Goal: Transaction & Acquisition: Purchase product/service

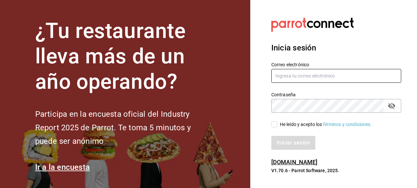
click at [302, 78] on input "text" at bounding box center [336, 76] width 130 height 14
type input "[EMAIL_ADDRESS][DOMAIN_NAME]"
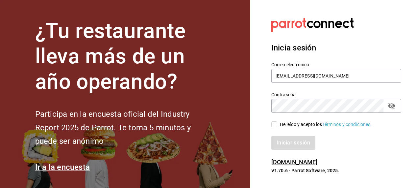
click at [276, 126] on input "He leído y acepto los Términos y condiciones." at bounding box center [274, 124] width 6 height 6
checkbox input "true"
click at [282, 140] on button "Iniciar sesión" at bounding box center [293, 143] width 45 height 14
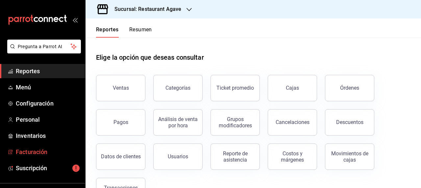
click at [42, 150] on span "Facturación" at bounding box center [48, 151] width 64 height 9
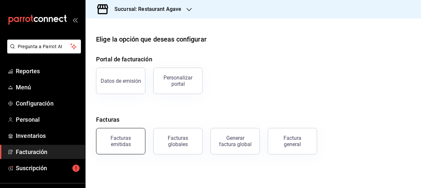
click at [119, 136] on div "Facturas emitidas" at bounding box center [120, 141] width 41 height 13
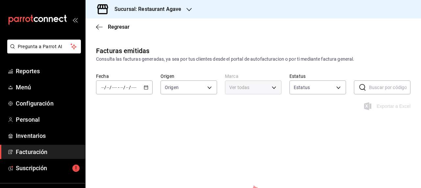
type input "ORDER_INVOICE,GENERAL_INVOICE"
type input "ACTIVE,PENDING_CANCELLATION,CANCELLED,PRE_CANCELLED"
type input "ac14864f-e3a0-4832-92fd-dda121f57a49"
click at [141, 85] on div "/ / - / /" at bounding box center [124, 87] width 57 height 14
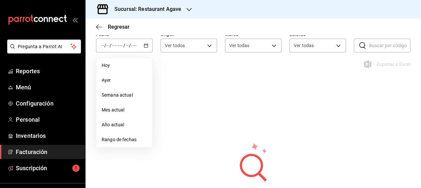
scroll to position [53, 0]
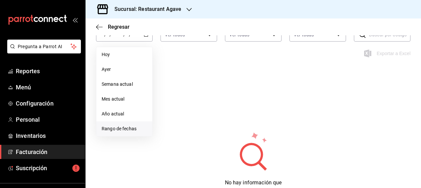
click at [121, 130] on span "Rango de fechas" at bounding box center [124, 128] width 45 height 7
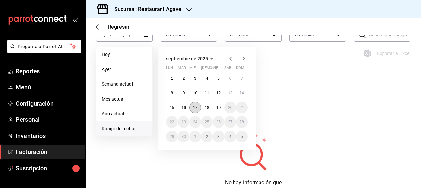
click at [196, 107] on abbr "17" at bounding box center [195, 107] width 4 height 5
click at [196, 108] on abbr "17" at bounding box center [195, 107] width 4 height 5
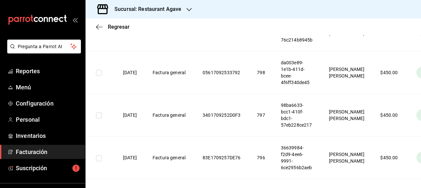
scroll to position [273, 0]
click at [98, 70] on input "checkbox" at bounding box center [99, 72] width 6 height 6
checkbox input "true"
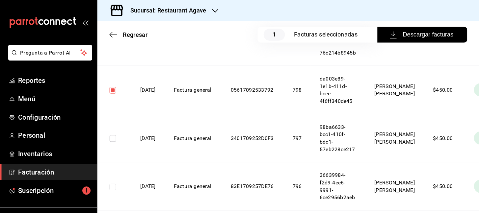
scroll to position [281, 0]
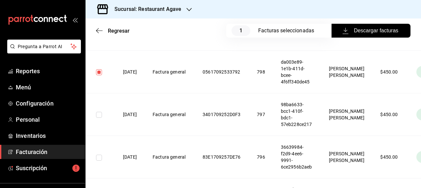
click at [100, 115] on input "checkbox" at bounding box center [99, 115] width 6 height 6
checkbox input "true"
click at [97, 158] on input "checkbox" at bounding box center [99, 157] width 6 height 6
checkbox input "true"
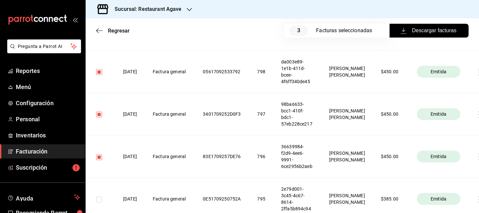
click at [97, 72] on input "checkbox" at bounding box center [99, 72] width 6 height 6
checkbox input "false"
click at [99, 113] on input "checkbox" at bounding box center [99, 115] width 6 height 6
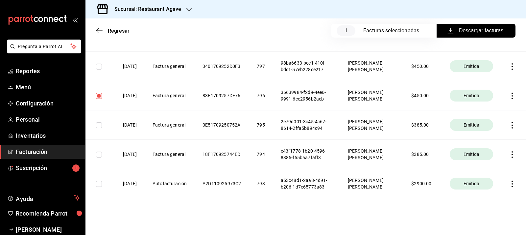
scroll to position [281, 0]
click at [97, 69] on input "checkbox" at bounding box center [99, 67] width 6 height 6
checkbox input "true"
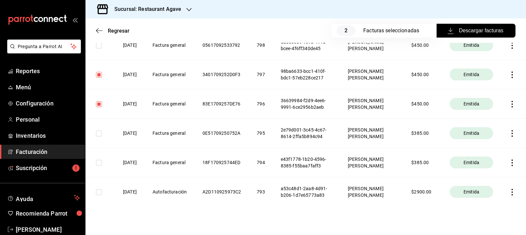
click at [98, 48] on input "checkbox" at bounding box center [99, 45] width 6 height 6
checkbox input "true"
click at [421, 49] on icon "button" at bounding box center [512, 45] width 7 height 7
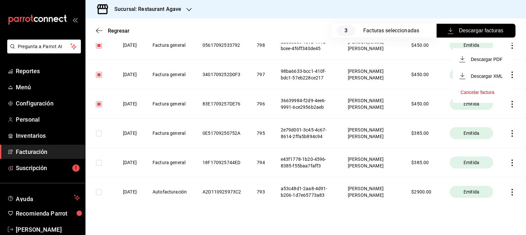
click at [421, 92] on li "Cancelar factura" at bounding box center [482, 92] width 58 height 16
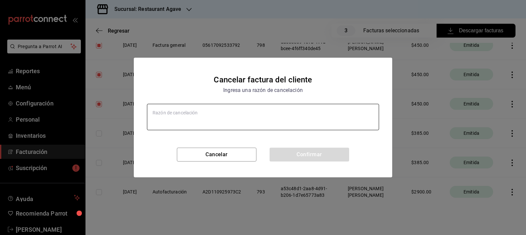
type textarea "x"
click at [276, 123] on textarea at bounding box center [263, 117] width 232 height 26
type textarea "s"
type textarea "x"
type textarea "si"
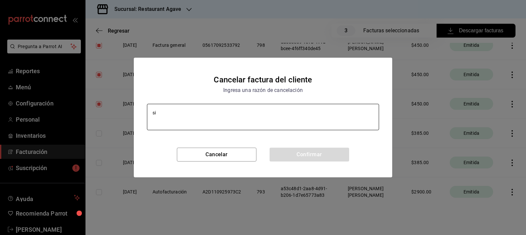
type textarea "x"
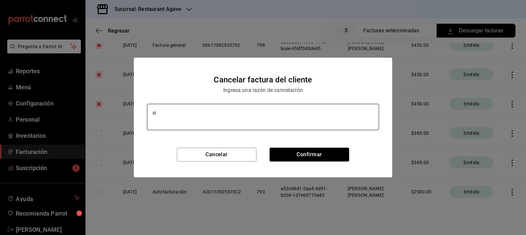
type textarea "sin"
type textarea "x"
type textarea "si"
type textarea "x"
type textarea "s"
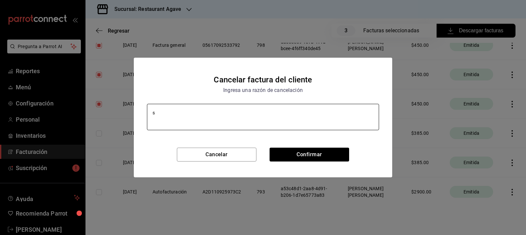
type textarea "x"
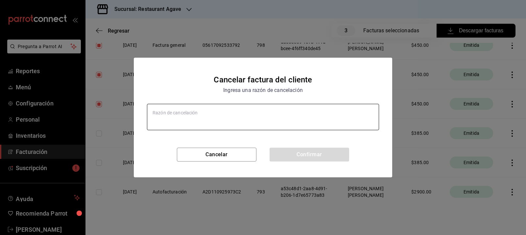
type textarea "d"
type textarea "x"
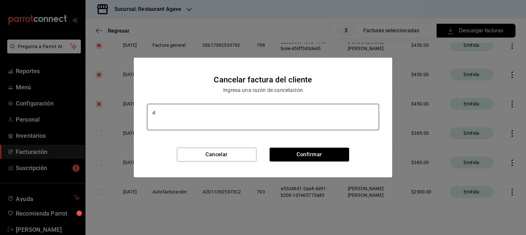
type textarea "da"
type textarea "x"
type textarea "dat"
type textarea "x"
type textarea "dato"
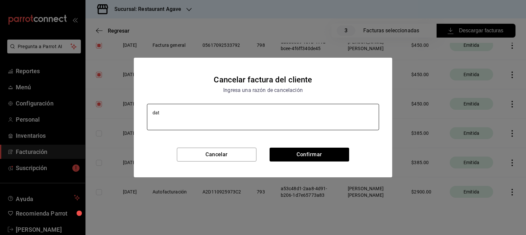
type textarea "x"
type textarea "datos"
type textarea "x"
type textarea "datos"
type textarea "x"
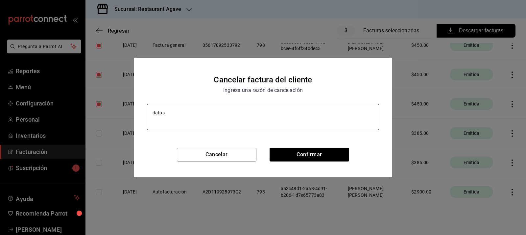
type textarea "datos e"
type textarea "x"
type textarea "datos er"
type textarea "x"
type textarea "datos err"
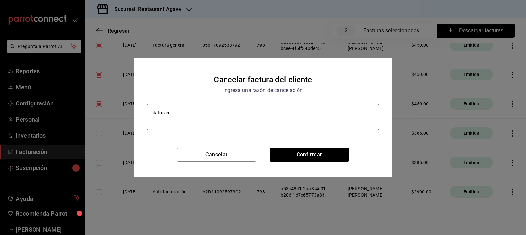
type textarea "x"
type textarea "datos erro"
type textarea "x"
type textarea "datos erron"
type textarea "x"
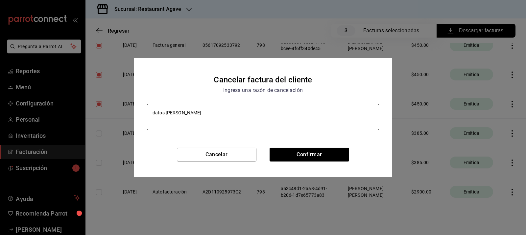
type textarea "datos errone"
type textarea "x"
type textarea "datos erroneo"
type textarea "x"
type textarea "datos erroneos"
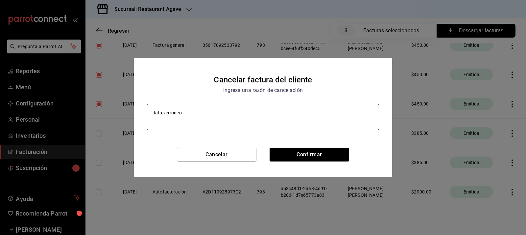
type textarea "x"
type textarea "datos erroneos"
click at [341, 157] on button "Confirmar" at bounding box center [310, 154] width 80 height 14
type textarea "x"
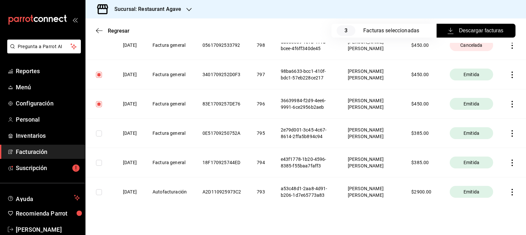
click at [421, 78] on icon "button" at bounding box center [512, 74] width 7 height 7
click at [421, 124] on li "Cancelar factura" at bounding box center [482, 128] width 58 height 16
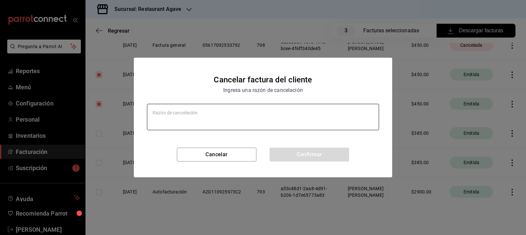
type textarea "x"
click at [343, 119] on textarea at bounding box center [263, 117] width 232 height 26
type textarea "d"
type textarea "x"
type textarea "da"
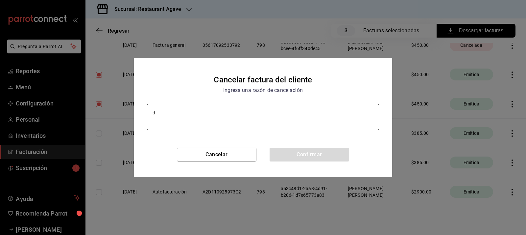
type textarea "x"
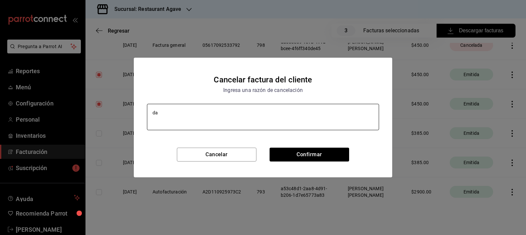
type textarea "dat"
type textarea "x"
type textarea "dato"
type textarea "x"
type textarea "datos"
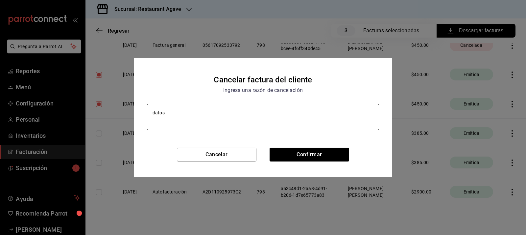
type textarea "x"
type textarea "datos"
type textarea "x"
type textarea "datos e"
type textarea "x"
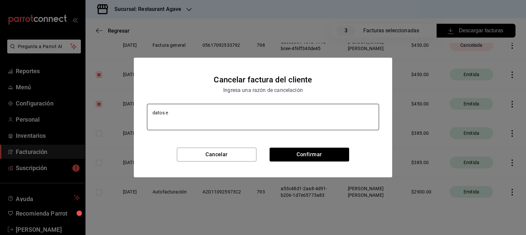
type textarea "datos er"
type textarea "x"
type textarea "datos err"
type textarea "x"
type textarea "datos erro"
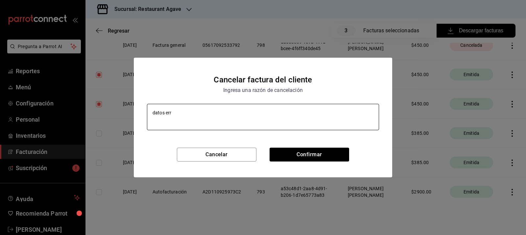
type textarea "x"
type textarea "datos erron"
type textarea "x"
type textarea "datos errone"
type textarea "x"
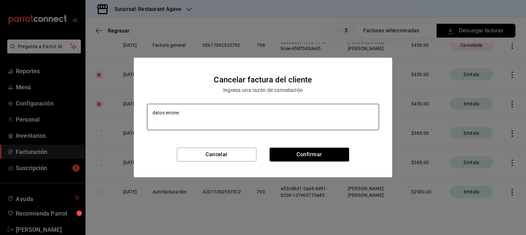
type textarea "datos erroneo"
type textarea "x"
type textarea "datos erroneos"
type textarea "x"
type textarea "datos erroneos"
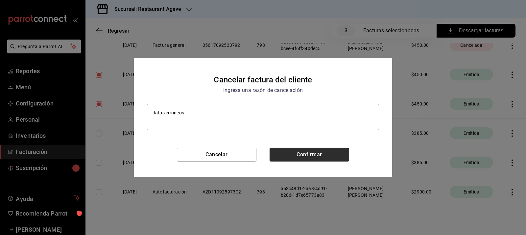
click at [341, 154] on button "Confirmar" at bounding box center [310, 154] width 80 height 14
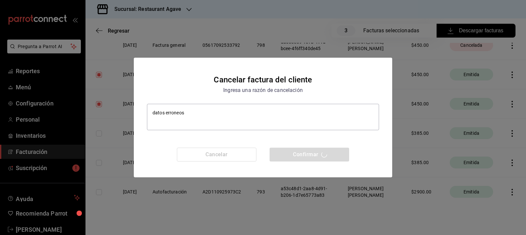
type textarea "x"
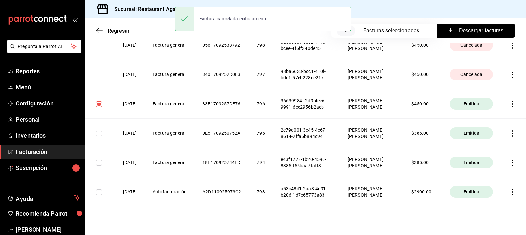
click at [421, 107] on icon "button" at bounding box center [512, 104] width 7 height 7
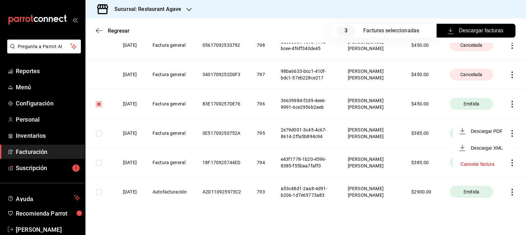
click at [421, 164] on div "Cancelar factura" at bounding box center [478, 163] width 34 height 5
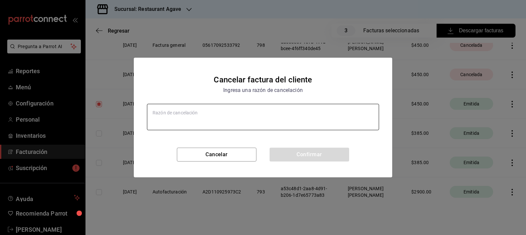
type textarea "x"
click at [203, 109] on textarea at bounding box center [263, 117] width 232 height 26
type textarea "d"
type textarea "x"
type textarea "da"
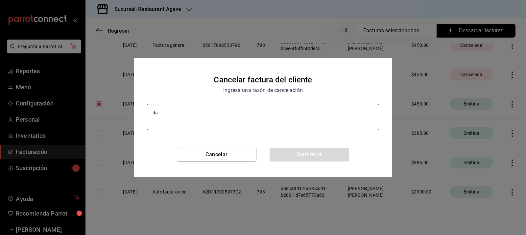
type textarea "x"
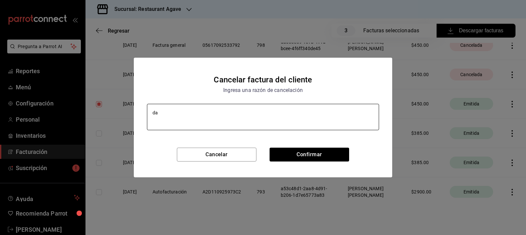
type textarea "dat"
type textarea "x"
type textarea "dato"
type textarea "x"
type textarea "datos"
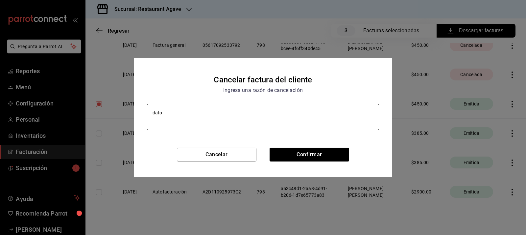
type textarea "x"
type textarea "datos"
type textarea "x"
type textarea "datos e"
type textarea "x"
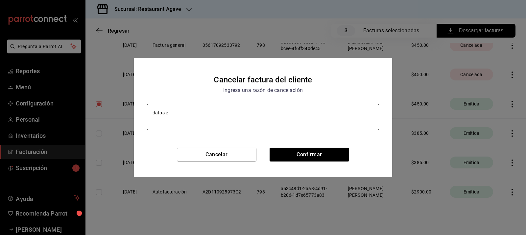
type textarea "datos er"
type textarea "x"
type textarea "datos err"
type textarea "x"
type textarea "datos erro"
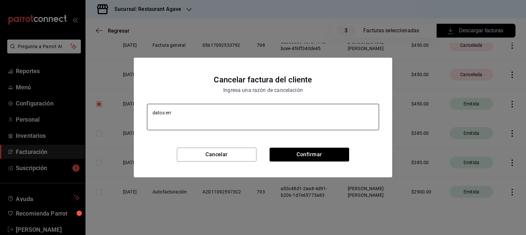
type textarea "x"
type textarea "datos erron"
type textarea "x"
type textarea "datos errone"
type textarea "x"
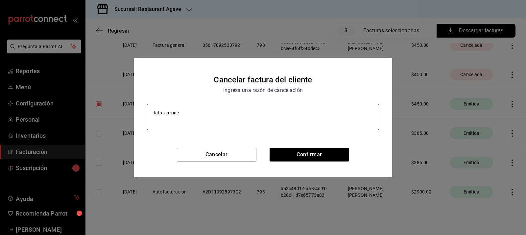
type textarea "datos erroneo"
type textarea "x"
type textarea "datos erroneos"
type textarea "x"
type textarea "datos erroneos"
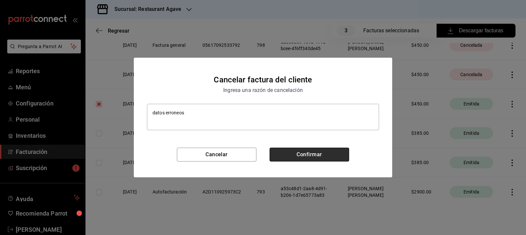
click at [308, 158] on button "Confirmar" at bounding box center [310, 154] width 80 height 14
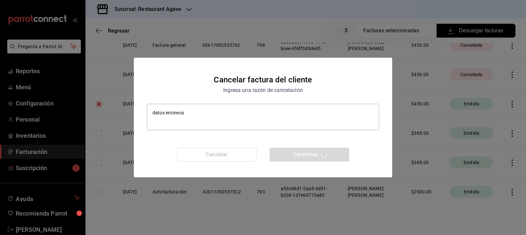
type textarea "x"
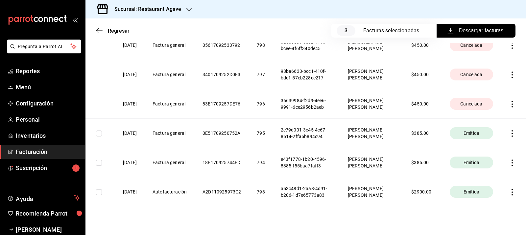
scroll to position [215, 0]
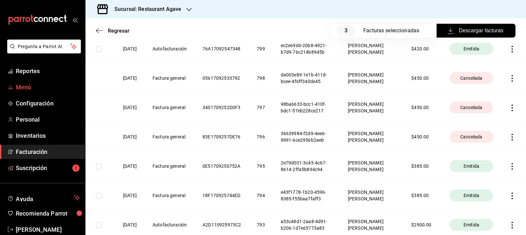
click at [33, 83] on span "Menú" at bounding box center [48, 87] width 64 height 9
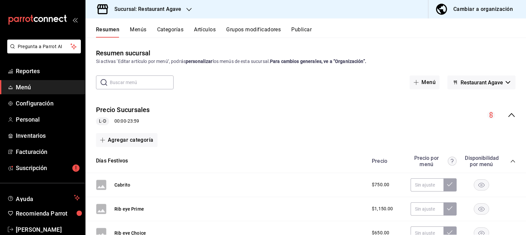
click at [140, 29] on button "Menús" at bounding box center [138, 31] width 16 height 11
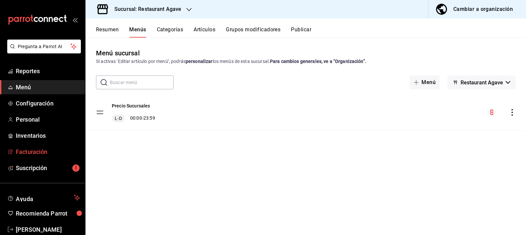
click at [43, 155] on span "Facturación" at bounding box center [48, 151] width 64 height 9
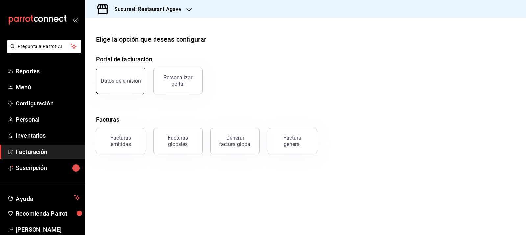
click at [132, 90] on button "Datos de emisión" at bounding box center [120, 80] width 49 height 26
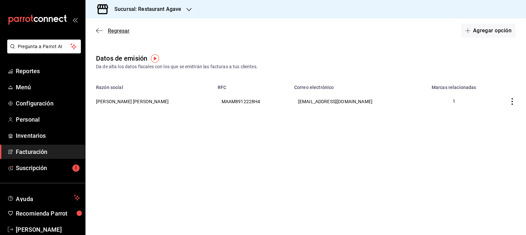
click at [102, 30] on icon "button" at bounding box center [99, 31] width 7 height 6
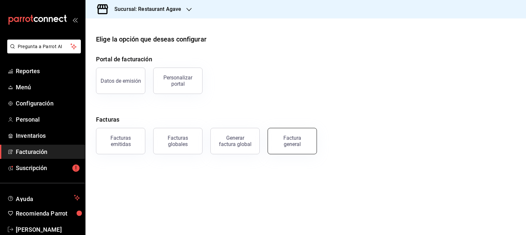
click at [291, 146] on div "Factura general" at bounding box center [292, 141] width 33 height 13
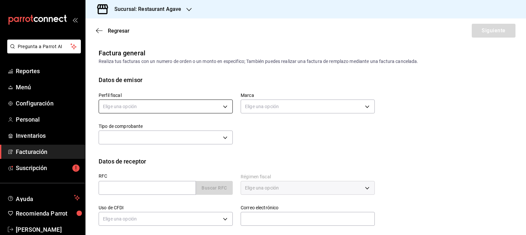
click at [183, 104] on body "Pregunta a Parrot AI Reportes Menú Configuración Personal Inventarios Facturaci…" at bounding box center [263, 117] width 526 height 235
click at [166, 143] on li "MIGUEL ANGEL MARTINEZ ANTILLON" at bounding box center [165, 140] width 132 height 12
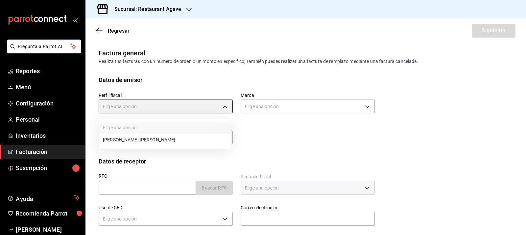
type input "ad901036-74df-4fe8-addc-bdb4b17d016d"
type input "ac14864f-e3a0-4832-92fd-dda121f57a49"
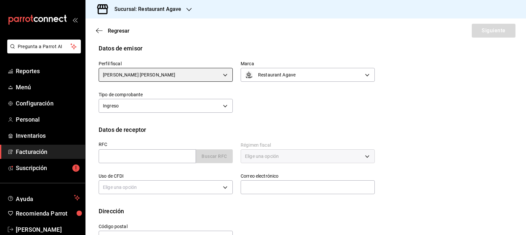
scroll to position [33, 0]
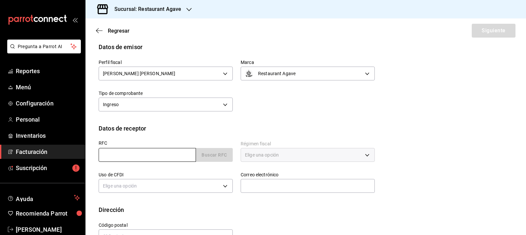
click at [145, 157] on input "text" at bounding box center [147, 155] width 97 height 14
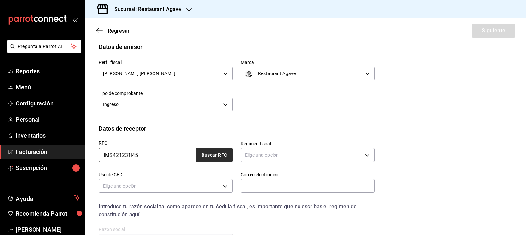
type input "IMS421231I45"
click at [211, 153] on button "Buscar RFC" at bounding box center [214, 155] width 37 height 14
type input "karymmos@hotmail.com"
type input "06600"
type input "INSTITUTO MEXICANO DEL SEGURO SOCIAL"
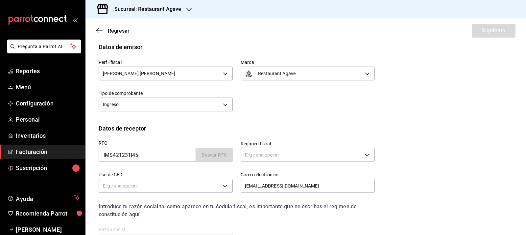
type input "603"
type input "S01"
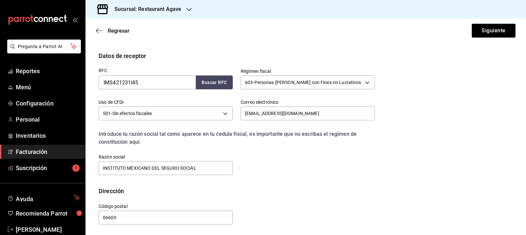
scroll to position [106, 0]
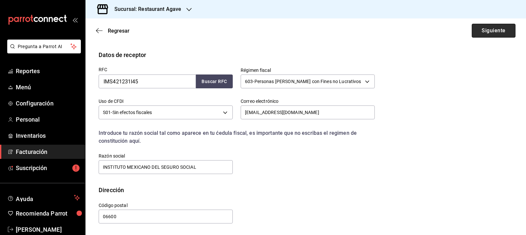
click at [421, 31] on button "Siguiente" at bounding box center [494, 31] width 44 height 14
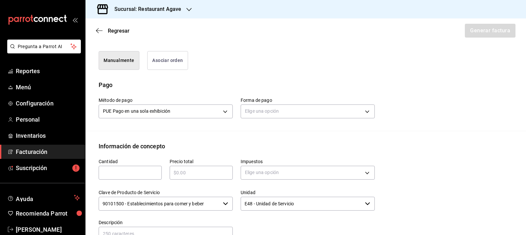
scroll to position [172, 0]
click at [284, 113] on body "Pregunta a Parrot AI Reportes Menú Configuración Personal Inventarios Facturaci…" at bounding box center [263, 117] width 526 height 235
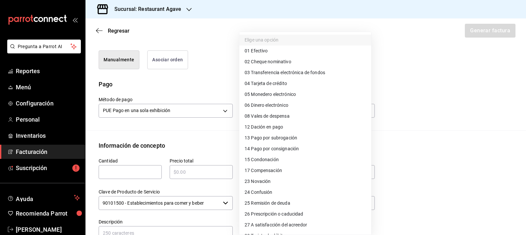
click at [271, 83] on span "04 Tarjeta de crédito" at bounding box center [266, 83] width 42 height 7
type input "04"
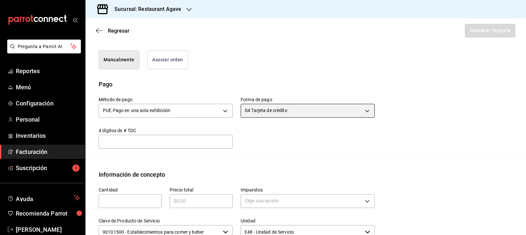
scroll to position [205, 0]
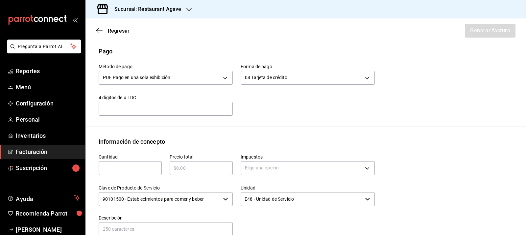
click at [143, 165] on input "text" at bounding box center [130, 168] width 63 height 8
type input "1"
click at [208, 168] on input "text" at bounding box center [201, 168] width 63 height 8
type input "$450"
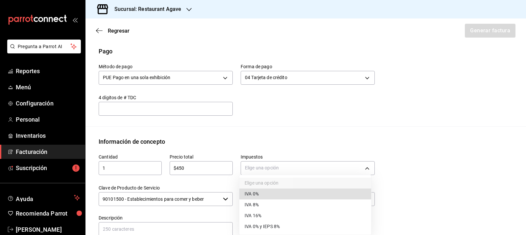
drag, startPoint x: 302, startPoint y: 173, endPoint x: 304, endPoint y: 168, distance: 5.3
click at [302, 171] on body "Pregunta a Parrot AI Reportes Menú Configuración Personal Inventarios Facturaci…" at bounding box center [263, 117] width 526 height 235
click at [280, 187] on li "IVA 16%" at bounding box center [306, 215] width 132 height 11
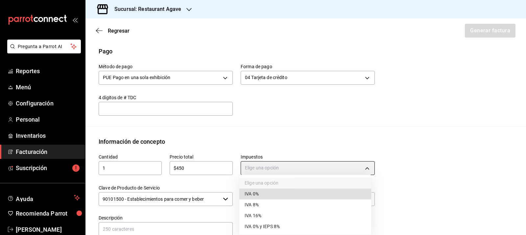
type input "IVA_16"
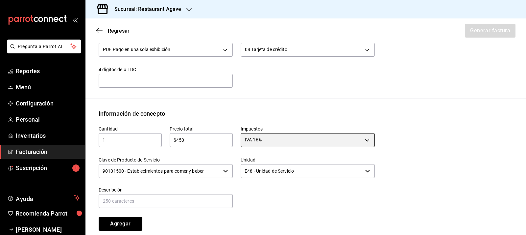
scroll to position [271, 0]
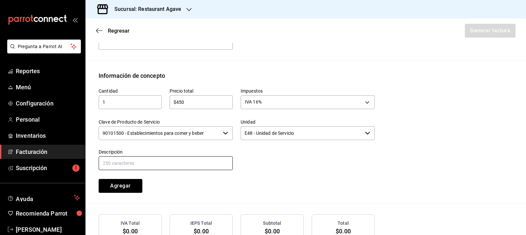
click at [169, 160] on input "text" at bounding box center [166, 163] width 134 height 14
type input "Consumo el dia 11 de septiembre 2025"
click at [132, 185] on button "Agregar" at bounding box center [121, 186] width 44 height 14
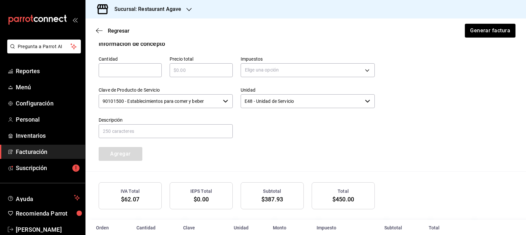
scroll to position [333, 0]
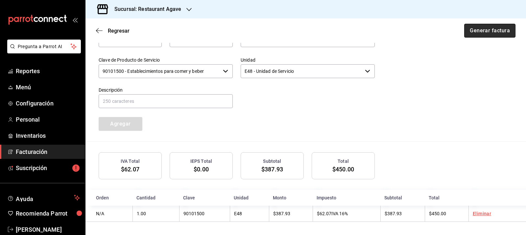
click at [421, 31] on button "Generar factura" at bounding box center [490, 31] width 51 height 14
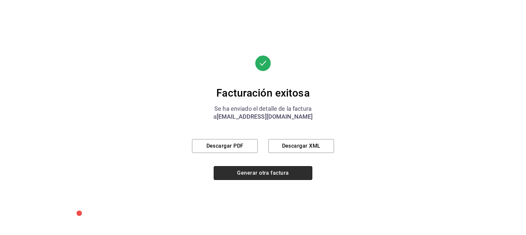
click at [281, 174] on button "Generar otra factura" at bounding box center [263, 173] width 99 height 14
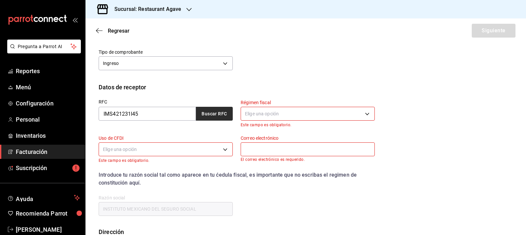
scroll to position [86, 0]
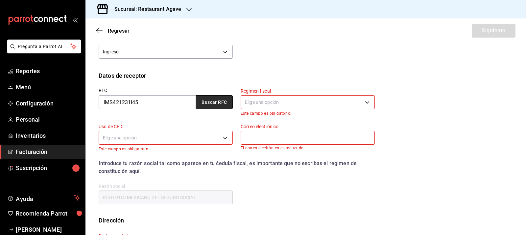
click at [210, 107] on button "Buscar RFC" at bounding box center [214, 102] width 37 height 14
type input "603"
type input "S01"
type input "karymmos@hotmail.com"
type input "06600"
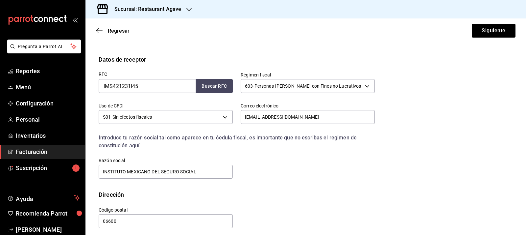
scroll to position [106, 0]
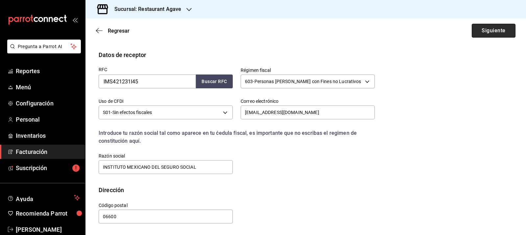
click at [421, 36] on button "Siguiente" at bounding box center [494, 31] width 44 height 14
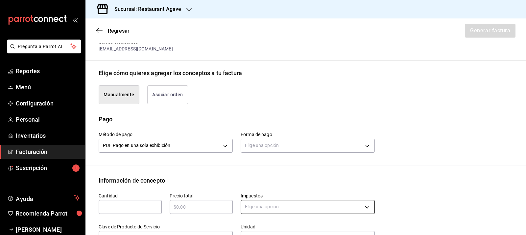
scroll to position [205, 0]
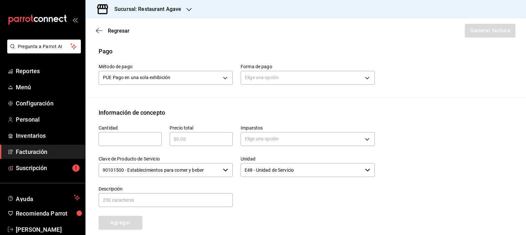
click at [123, 142] on input "text" at bounding box center [130, 139] width 63 height 8
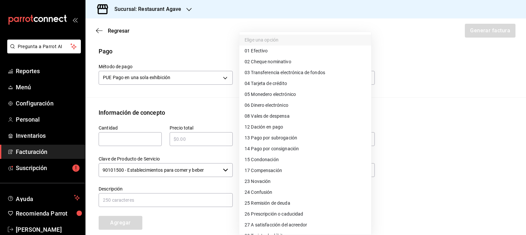
click at [263, 75] on body "Pregunta a Parrot AI Reportes Menú Configuración Personal Inventarios Facturaci…" at bounding box center [263, 117] width 526 height 235
click at [287, 83] on span "04 Tarjeta de crédito" at bounding box center [266, 83] width 42 height 7
type input "04"
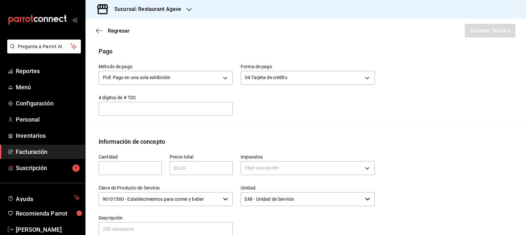
click at [132, 165] on input "text" at bounding box center [130, 168] width 63 height 8
type input "1"
click at [184, 169] on input "text" at bounding box center [201, 168] width 63 height 8
type input "$450"
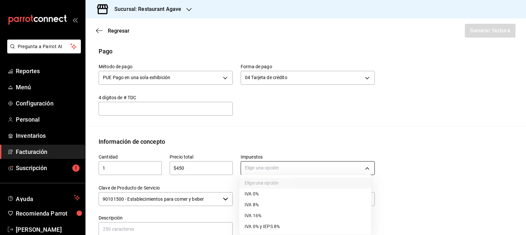
click at [263, 165] on body "Pregunta a Parrot AI Reportes Menú Configuración Personal Inventarios Facturaci…" at bounding box center [263, 117] width 526 height 235
click at [265, 187] on li "IVA 16%" at bounding box center [306, 215] width 132 height 11
type input "IVA_16"
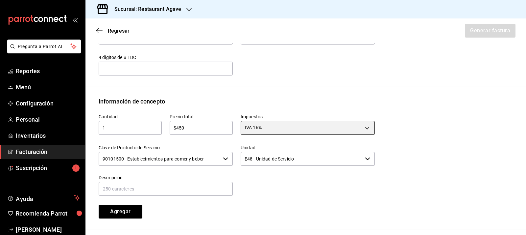
scroll to position [271, 0]
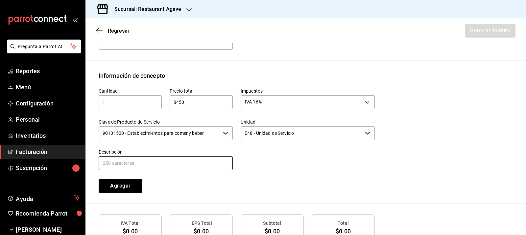
click at [138, 163] on input "text" at bounding box center [166, 163] width 134 height 14
type input "consumo el dia 11 de septiembre 2025"
click at [125, 181] on button "Agregar" at bounding box center [121, 186] width 44 height 14
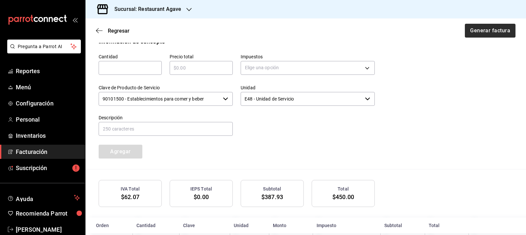
scroll to position [333, 0]
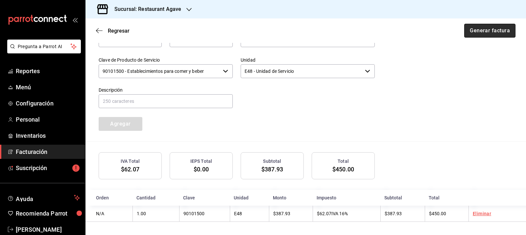
click at [421, 34] on button "Generar factura" at bounding box center [490, 31] width 51 height 14
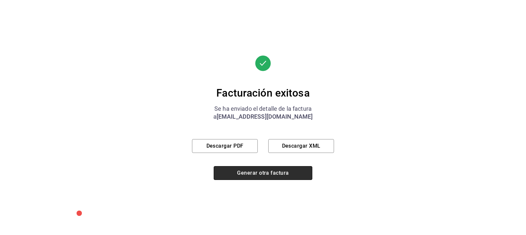
click at [293, 176] on button "Generar otra factura" at bounding box center [263, 173] width 99 height 14
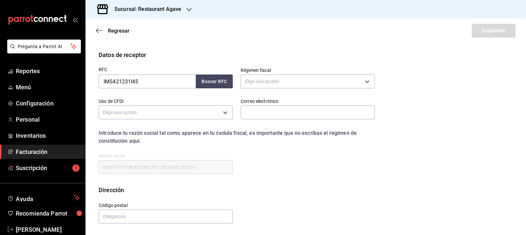
scroll to position [53, 0]
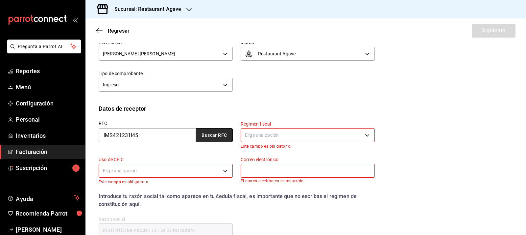
click at [221, 138] on button "Buscar RFC" at bounding box center [214, 135] width 37 height 14
type input "603"
type input "S01"
type input "karymmos@hotmail.com"
type input "06600"
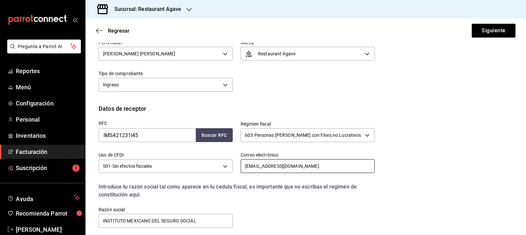
click at [281, 163] on input "karymmos@hotmail.com" at bounding box center [308, 166] width 134 height 14
click at [329, 187] on div "RFC IMS421231I45 Buscar RFC Régimen fiscal 603 - Personas Morales con Fines no …" at bounding box center [233, 170] width 284 height 115
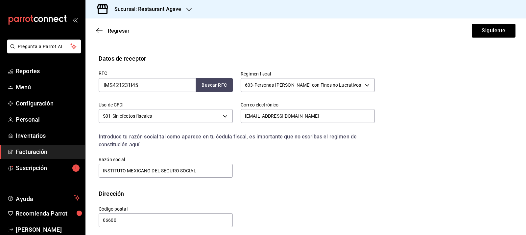
scroll to position [106, 0]
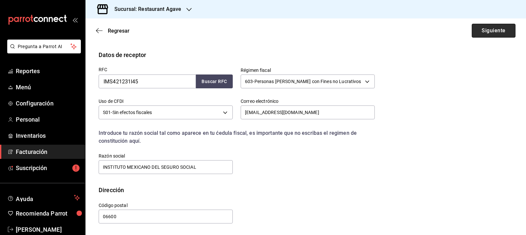
click at [421, 34] on button "Siguiente" at bounding box center [494, 31] width 44 height 14
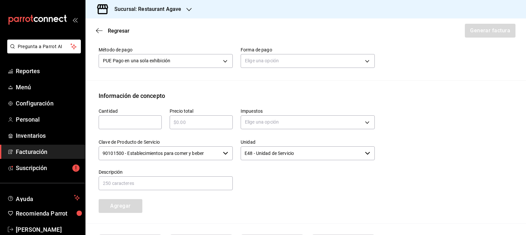
scroll to position [238, 0]
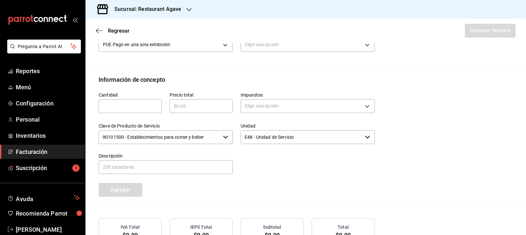
click at [134, 108] on input "text" at bounding box center [130, 106] width 63 height 8
type input "1"
click at [207, 108] on input "text" at bounding box center [201, 106] width 63 height 8
type input "$450"
click at [273, 106] on body "Pregunta a Parrot AI Reportes Menú Configuración Personal Inventarios Facturaci…" at bounding box center [263, 117] width 526 height 235
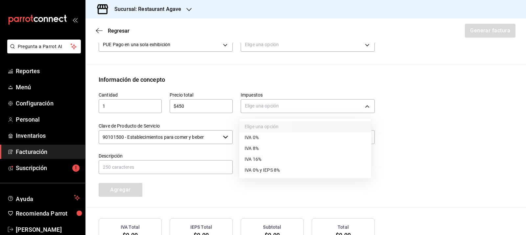
click at [286, 158] on li "IVA 16%" at bounding box center [306, 159] width 132 height 11
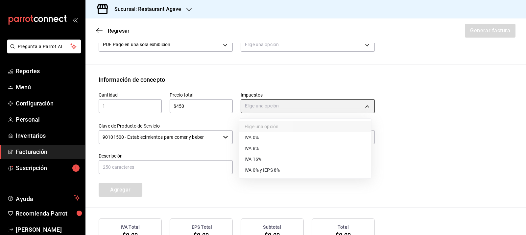
type input "IVA_16"
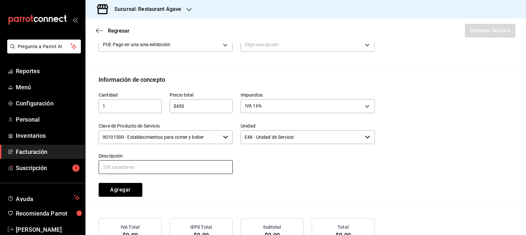
click at [143, 166] on input "text" at bounding box center [166, 167] width 134 height 14
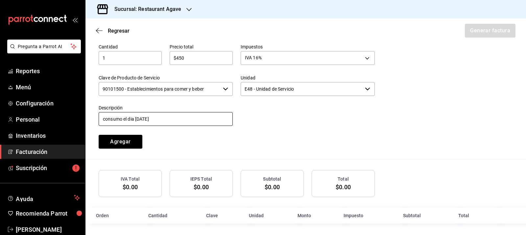
scroll to position [288, 0]
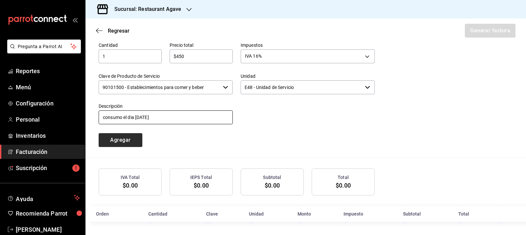
type input "consumo el dia 11 de septiembre de 2026"
click at [131, 139] on button "Agregar" at bounding box center [121, 140] width 44 height 14
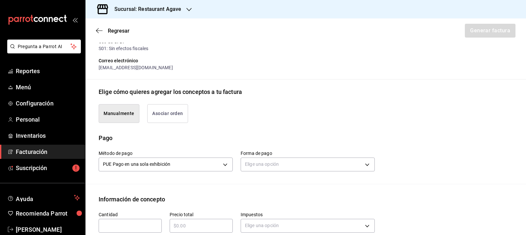
scroll to position [107, 0]
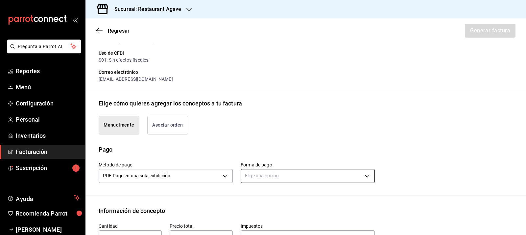
click at [345, 173] on body "Pregunta a Parrot AI Reportes Menú Configuración Personal Inventarios Facturaci…" at bounding box center [263, 117] width 526 height 235
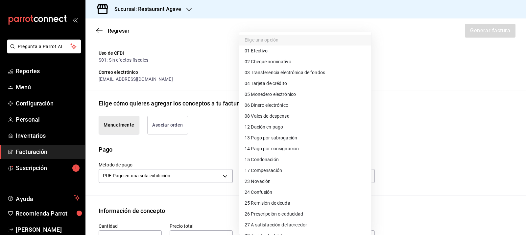
click at [321, 84] on li "04 Tarjeta de crédito" at bounding box center [306, 83] width 132 height 11
type input "04"
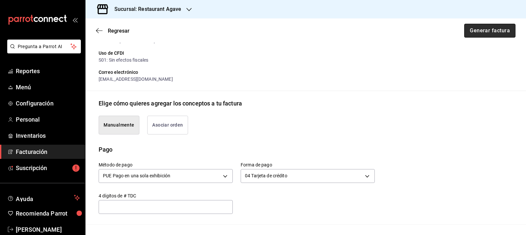
click at [421, 34] on button "Generar factura" at bounding box center [490, 31] width 51 height 14
